Goal: Transaction & Acquisition: Obtain resource

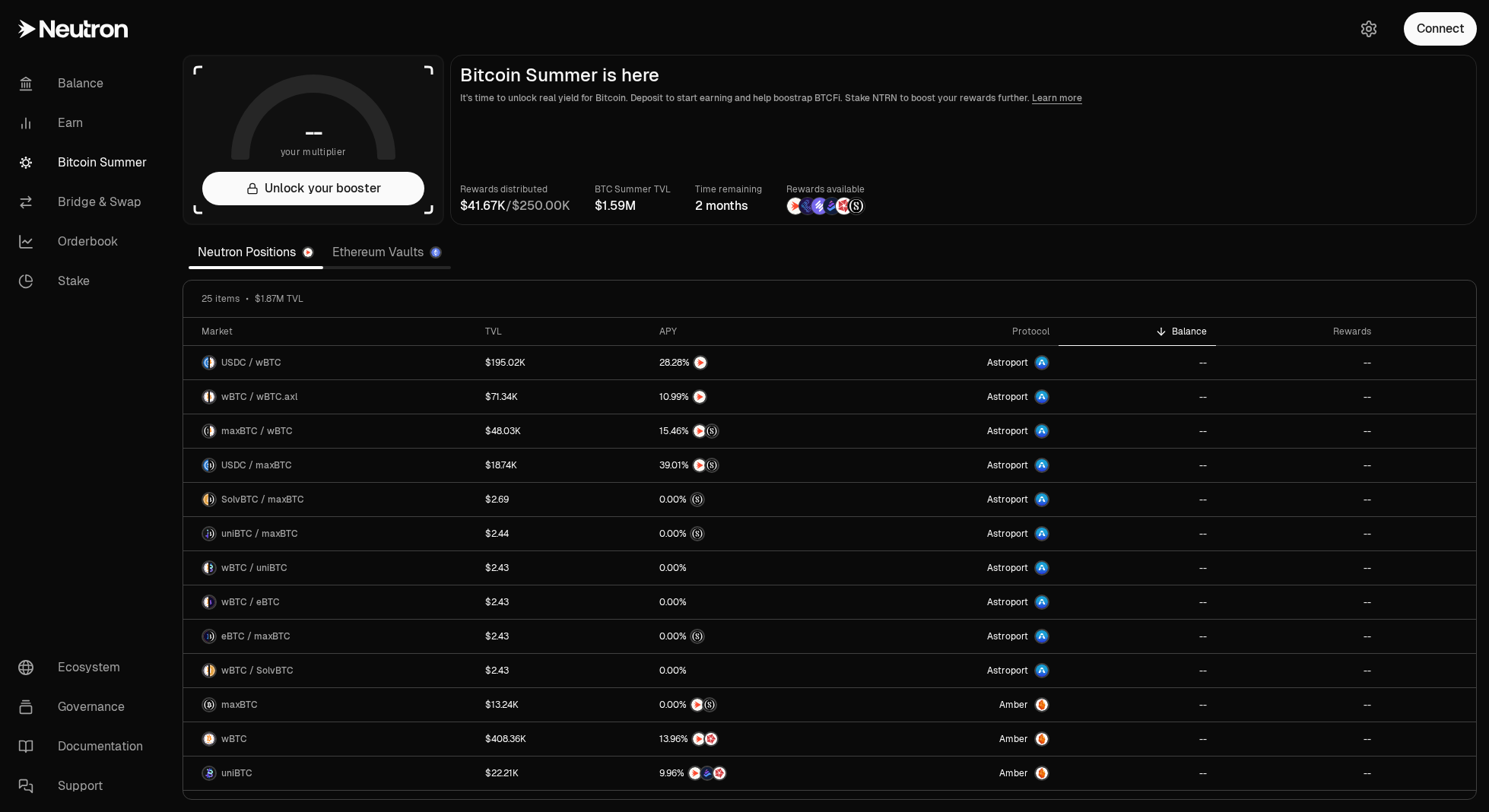
click at [111, 160] on link "Bitcoin Summer" at bounding box center [86, 162] width 158 height 40
click at [1424, 46] on div "Connect" at bounding box center [1415, 29] width 146 height 58
click at [1455, 24] on button "Connect" at bounding box center [1439, 29] width 73 height 33
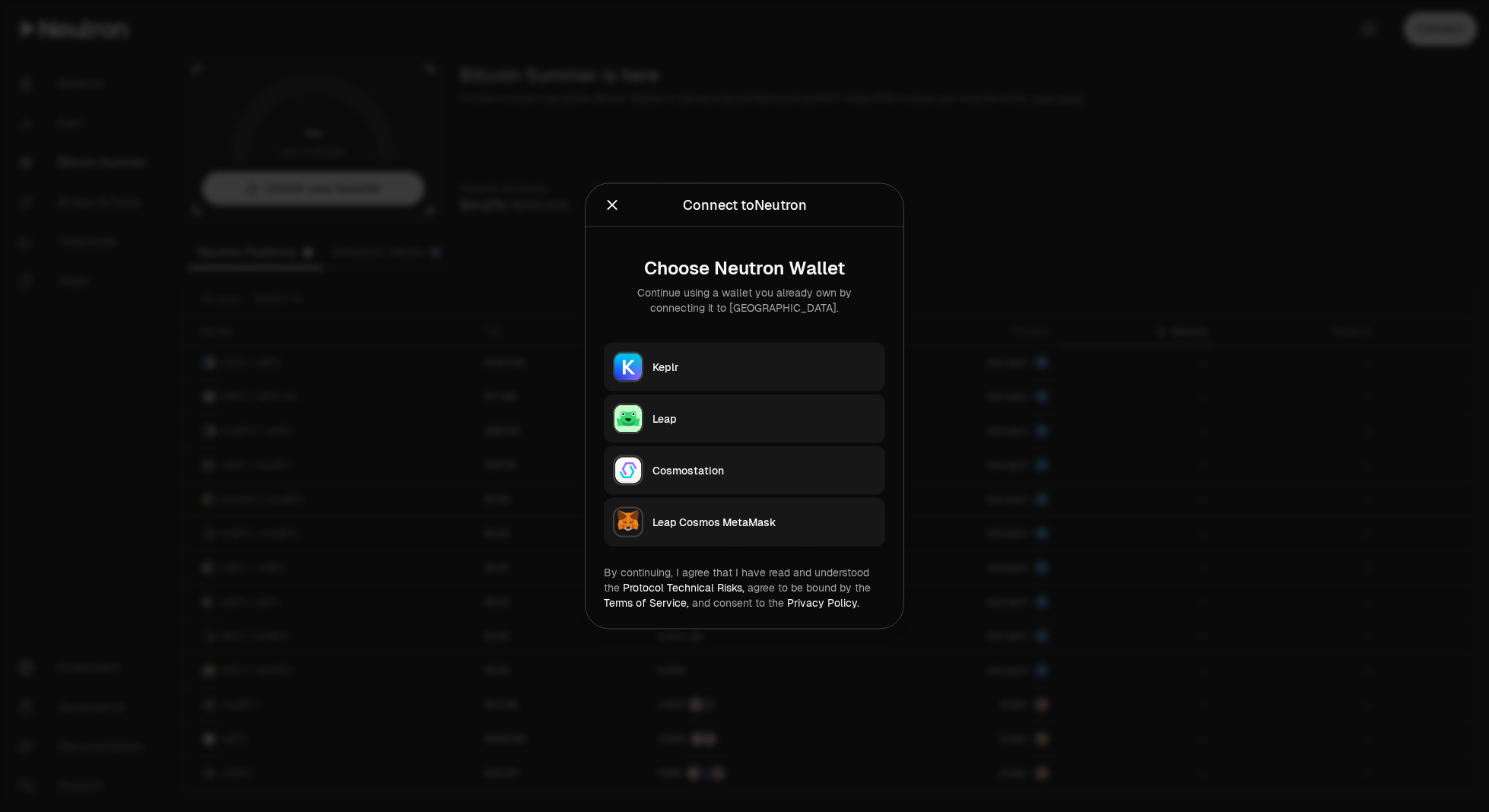
click at [761, 360] on div "Keplr" at bounding box center [763, 367] width 224 height 16
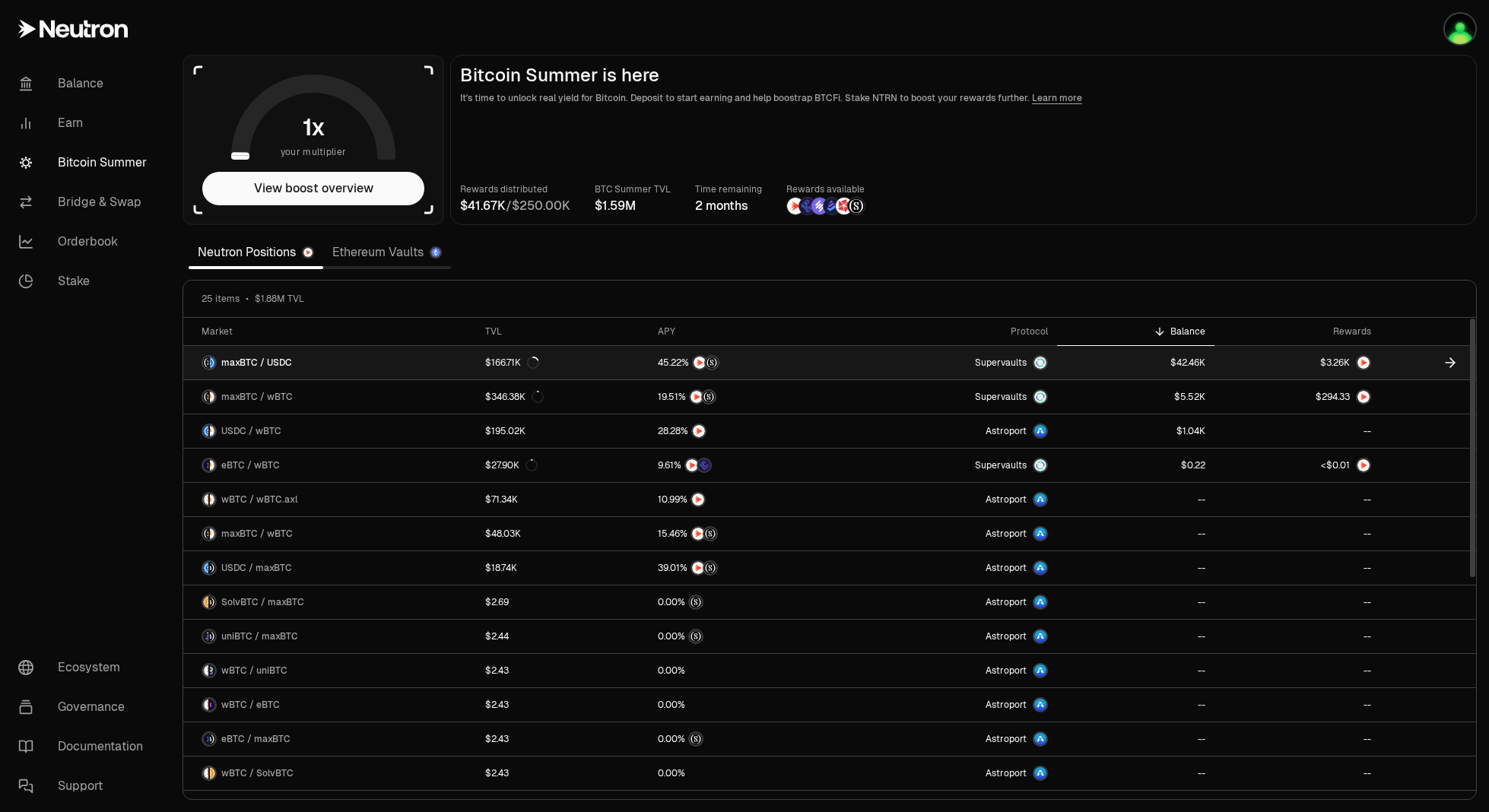
click at [1105, 359] on link at bounding box center [1135, 363] width 157 height 33
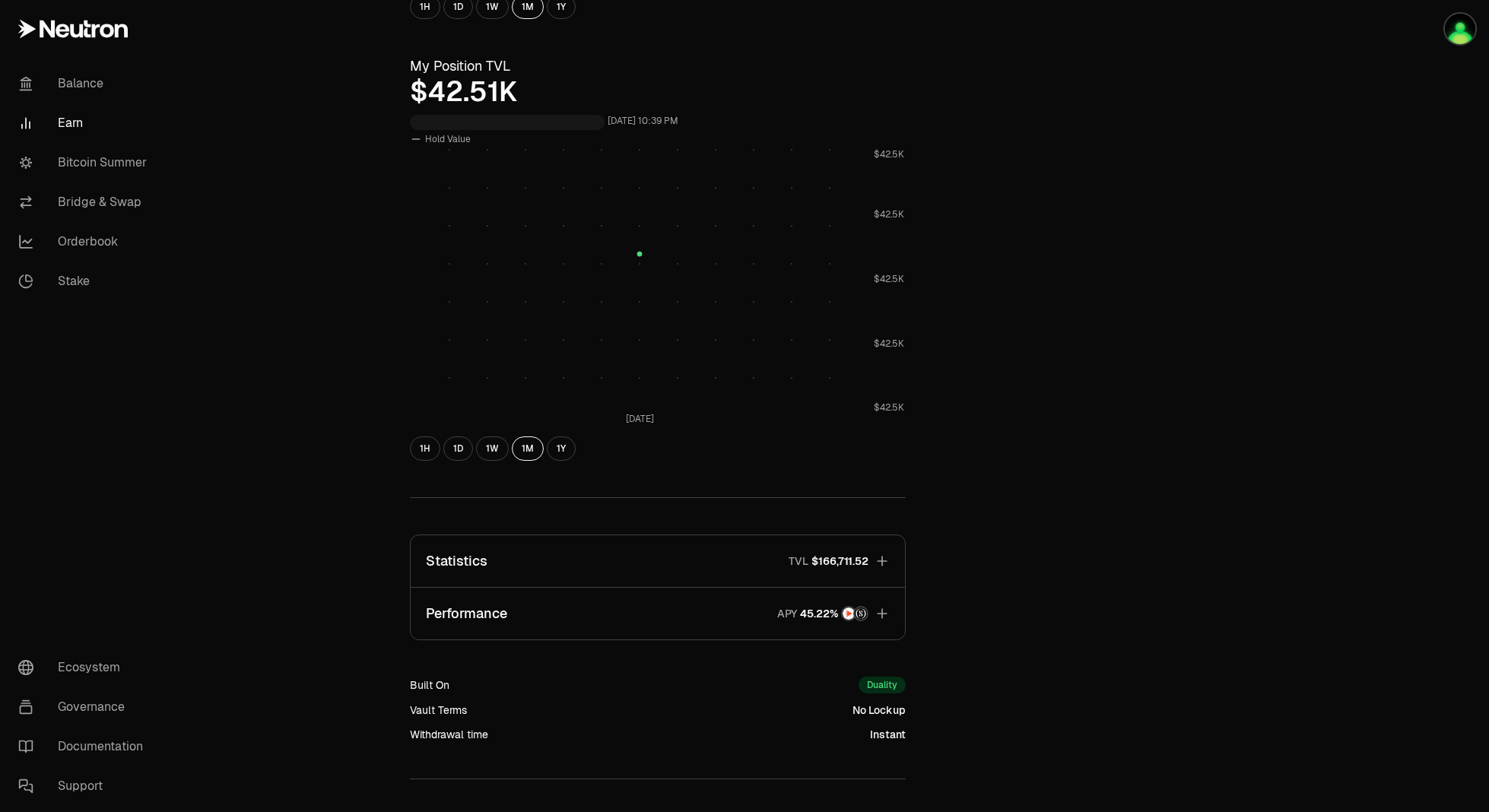
scroll to position [617, 0]
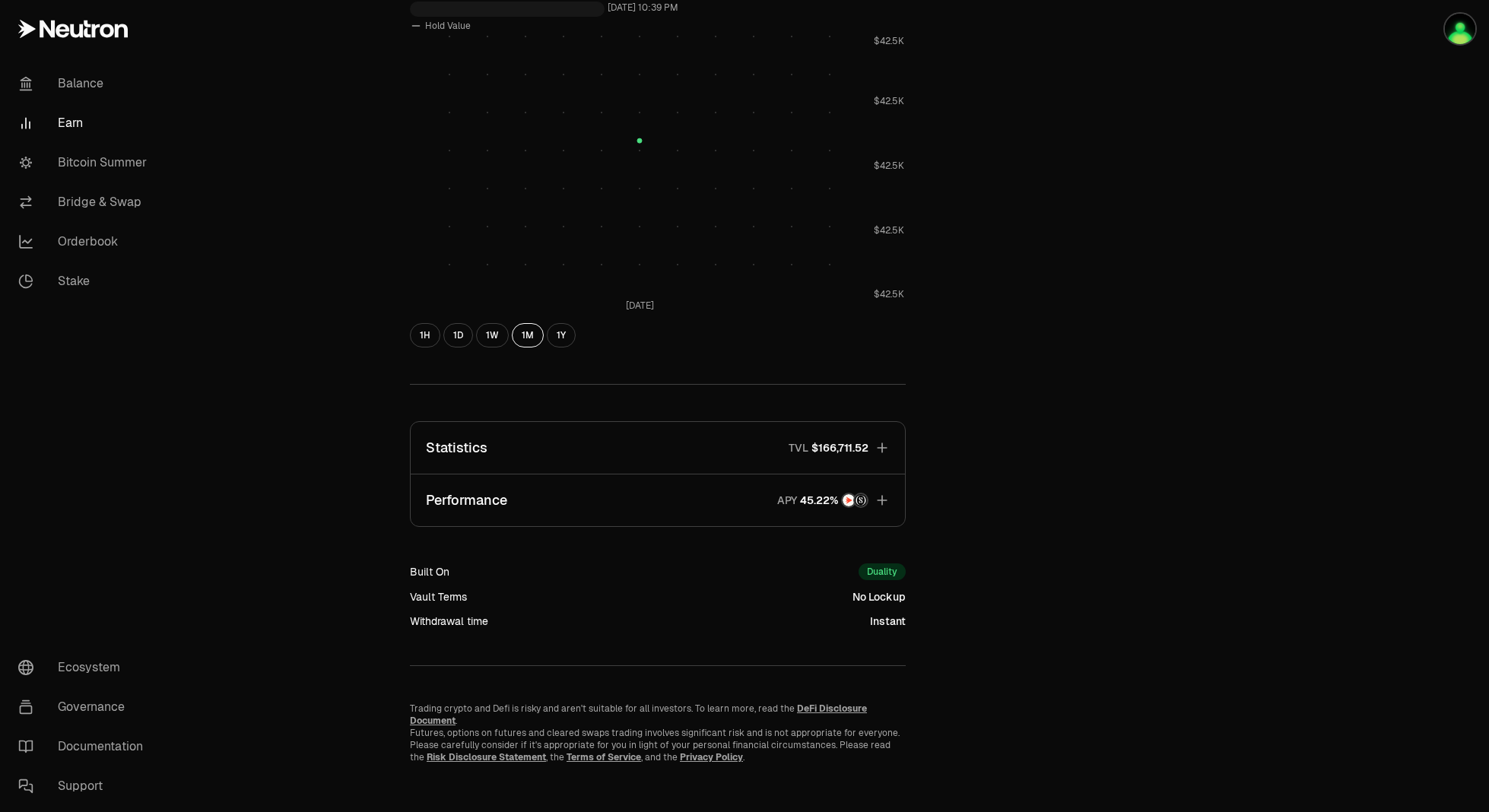
click at [750, 513] on button "Performance APY" at bounding box center [657, 500] width 494 height 52
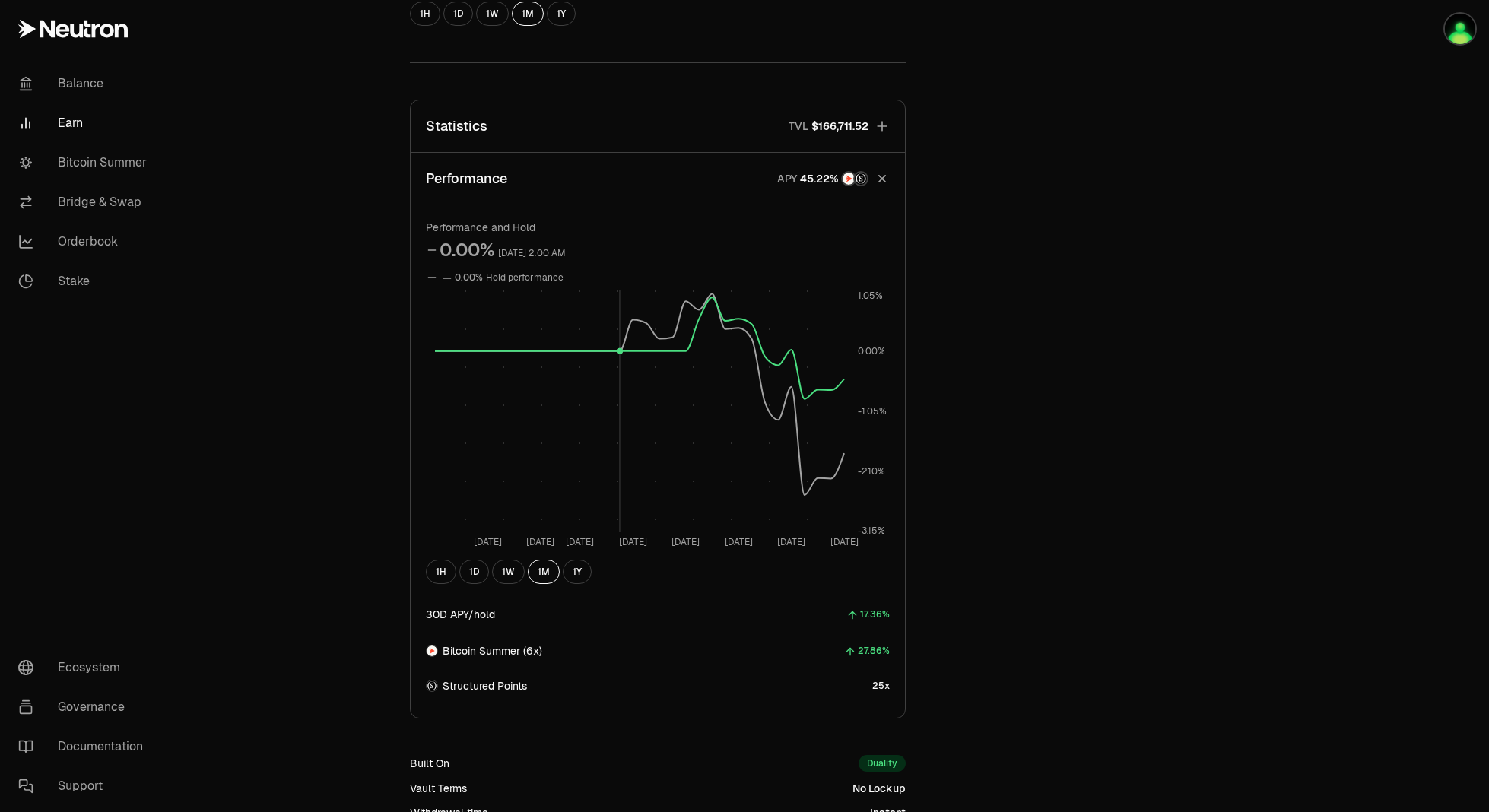
scroll to position [826, 0]
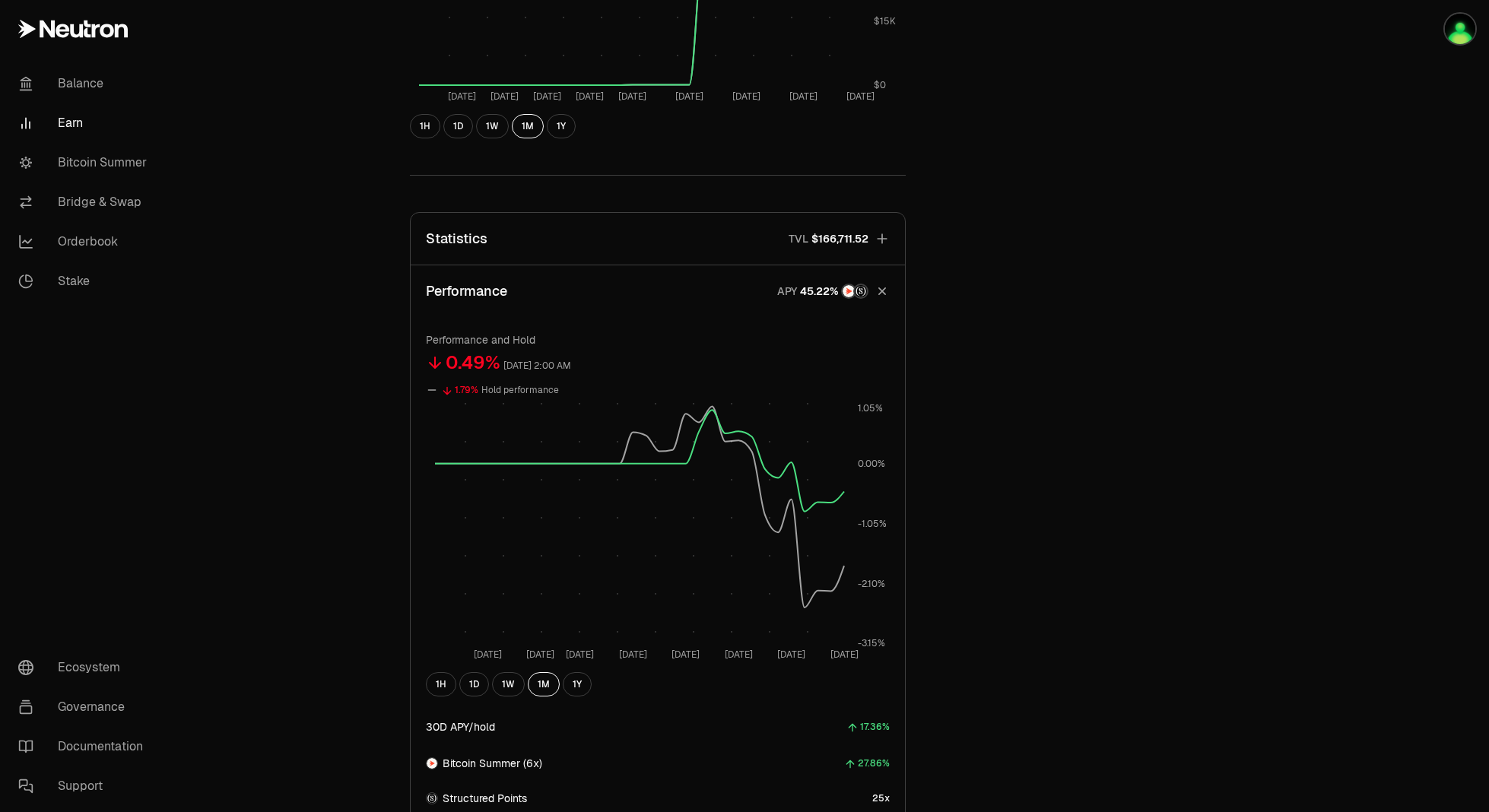
click at [634, 242] on button "Statistics TVL $166,711.52" at bounding box center [657, 238] width 494 height 52
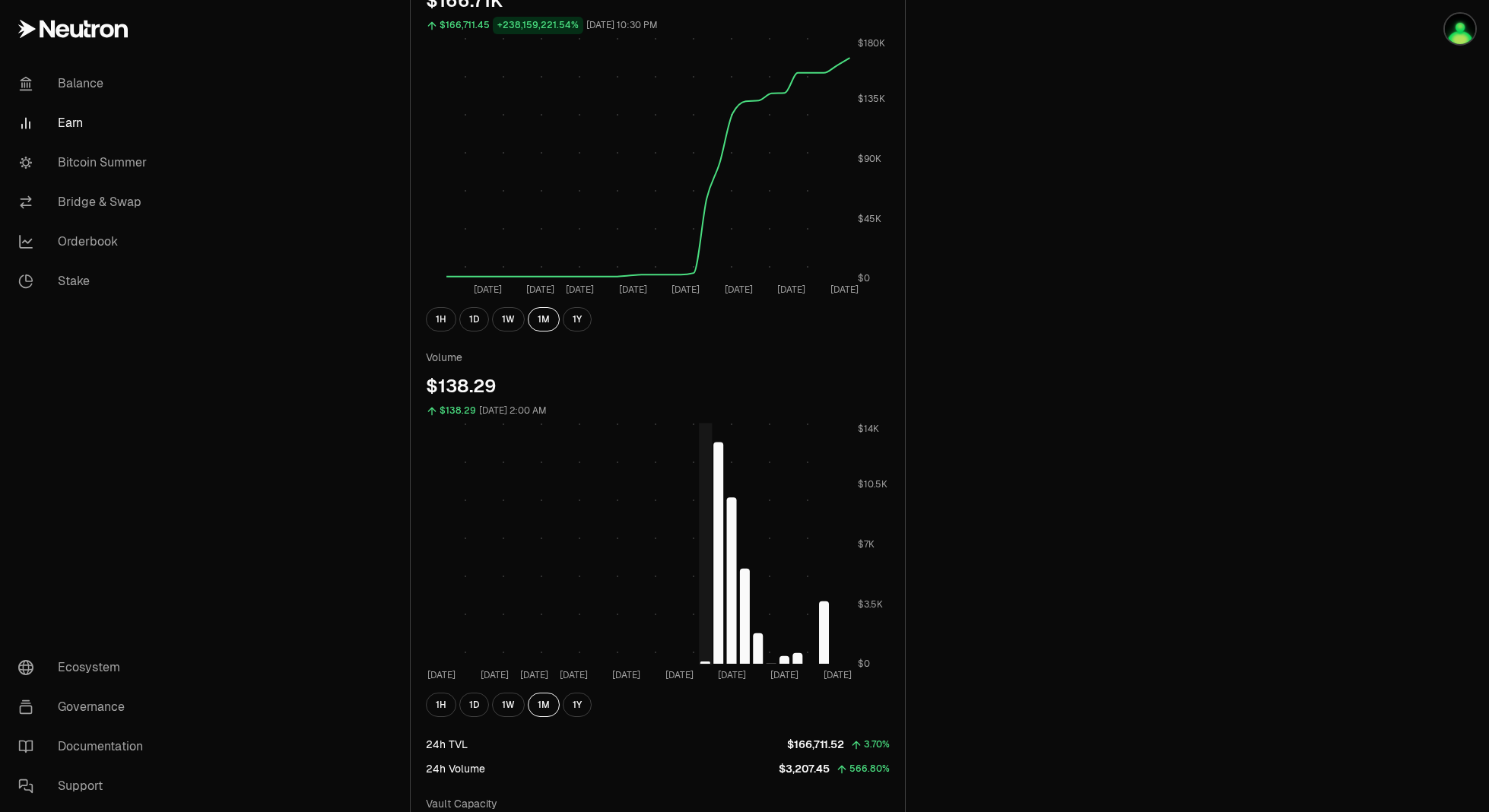
scroll to position [1521, 0]
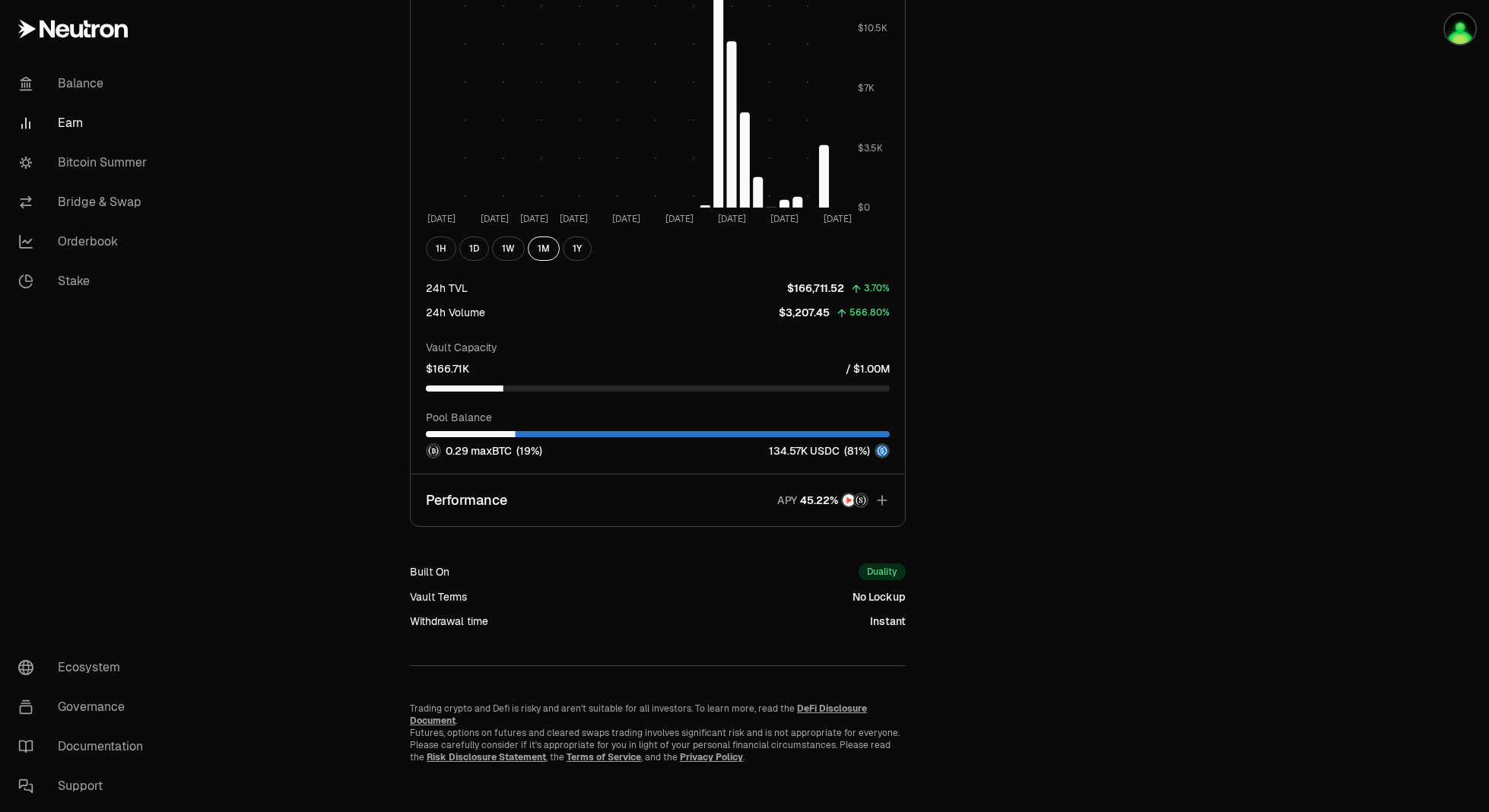
click at [671, 519] on button "Performance APY" at bounding box center [657, 500] width 494 height 52
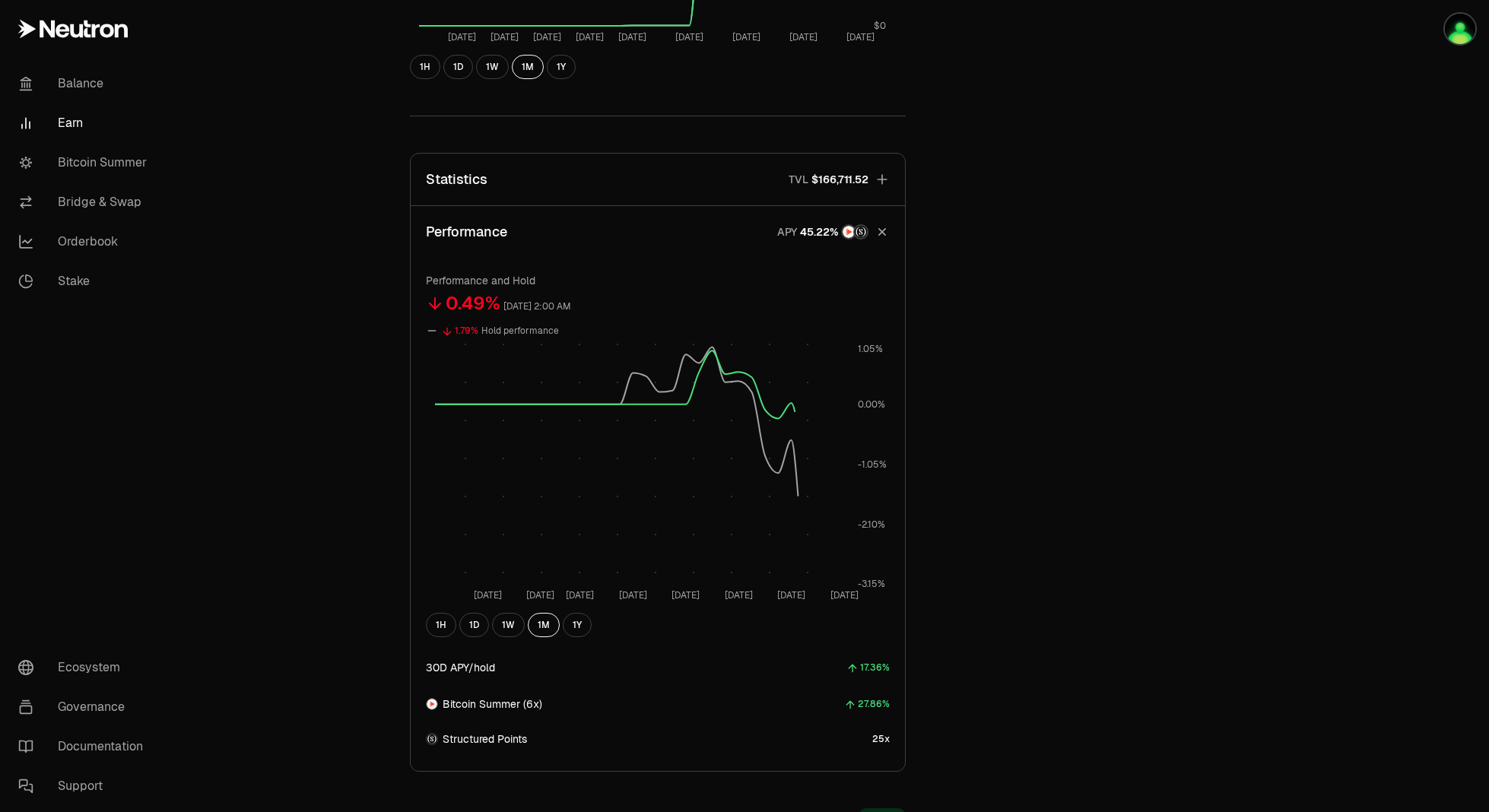
scroll to position [726, 0]
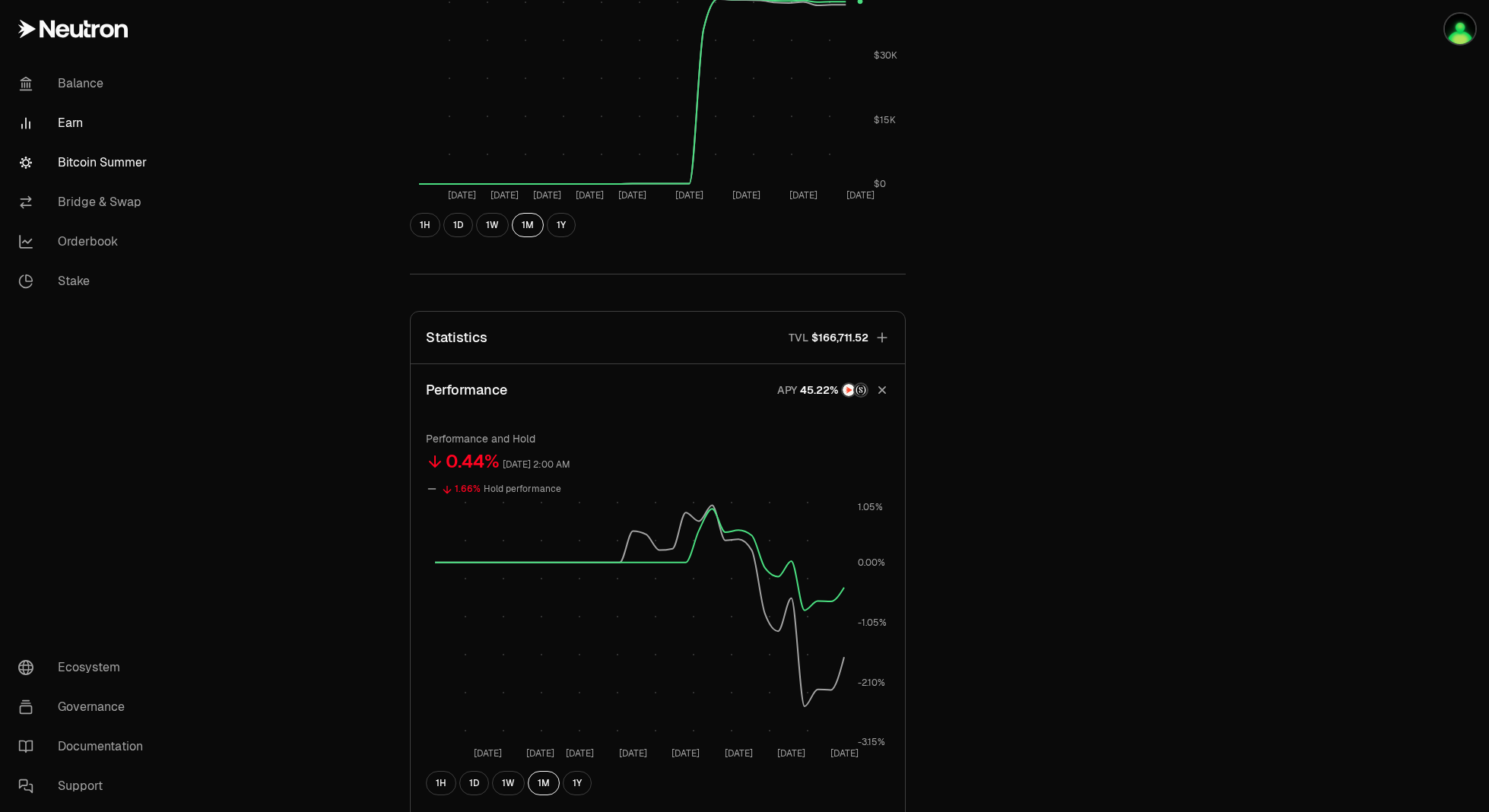
click at [88, 167] on link "Bitcoin Summer" at bounding box center [86, 162] width 158 height 40
